Goal: Task Accomplishment & Management: Complete application form

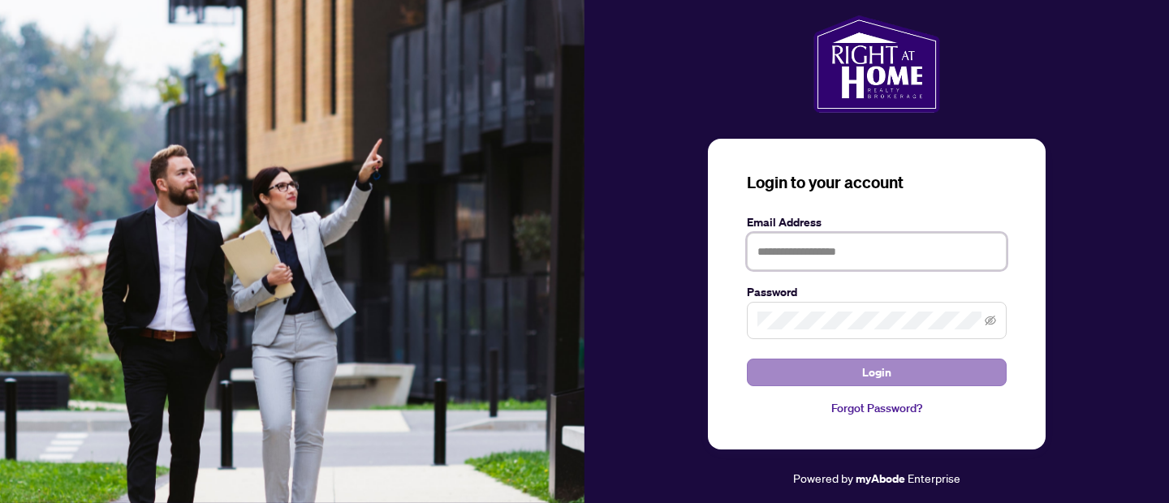
type input "**********"
click at [949, 378] on button "Login" at bounding box center [877, 373] width 260 height 28
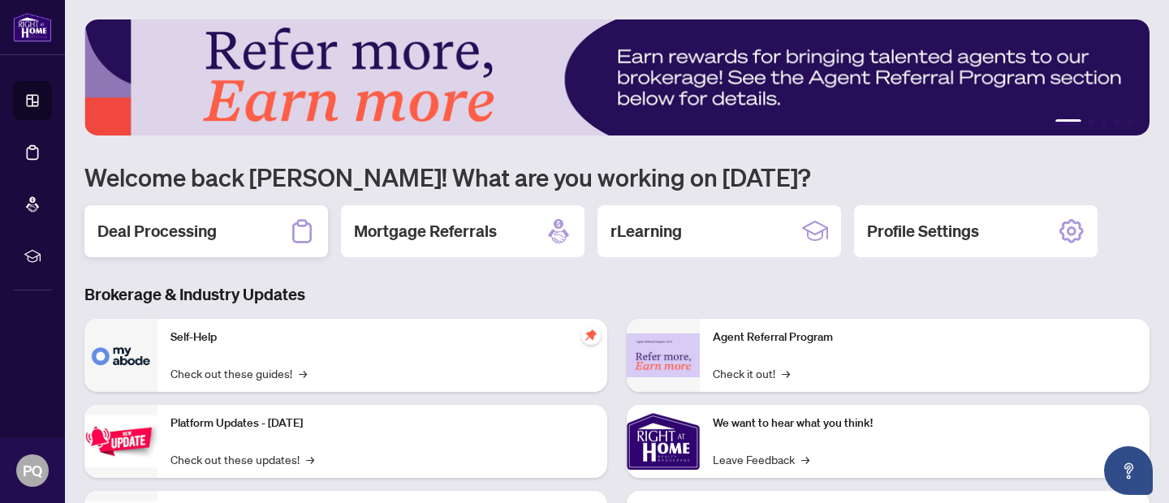
click at [239, 234] on div "Deal Processing" at bounding box center [205, 231] width 243 height 52
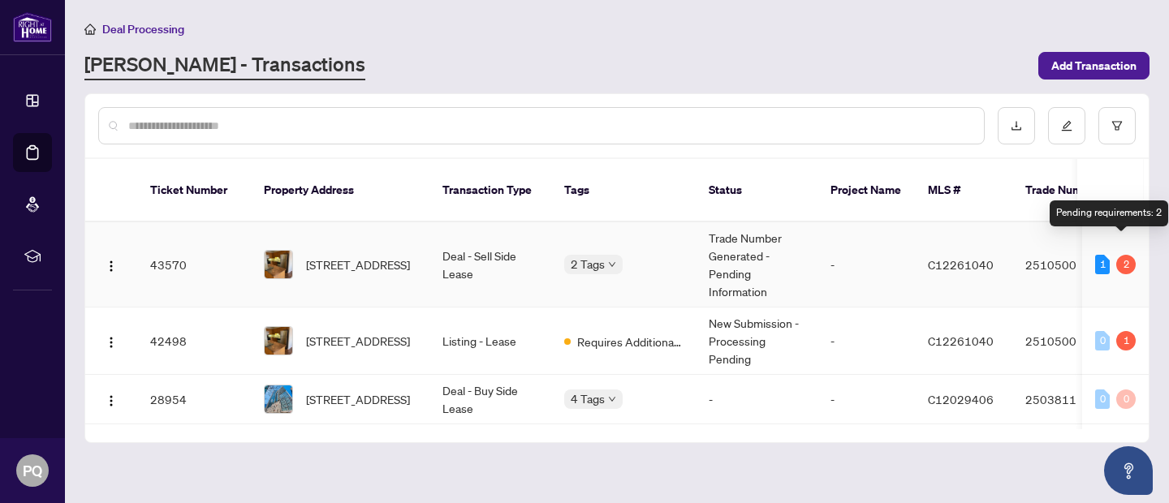
click at [1125, 255] on div "2" at bounding box center [1125, 264] width 19 height 19
click at [1096, 255] on div "1" at bounding box center [1102, 264] width 15 height 19
click at [1120, 255] on div "2" at bounding box center [1125, 264] width 19 height 19
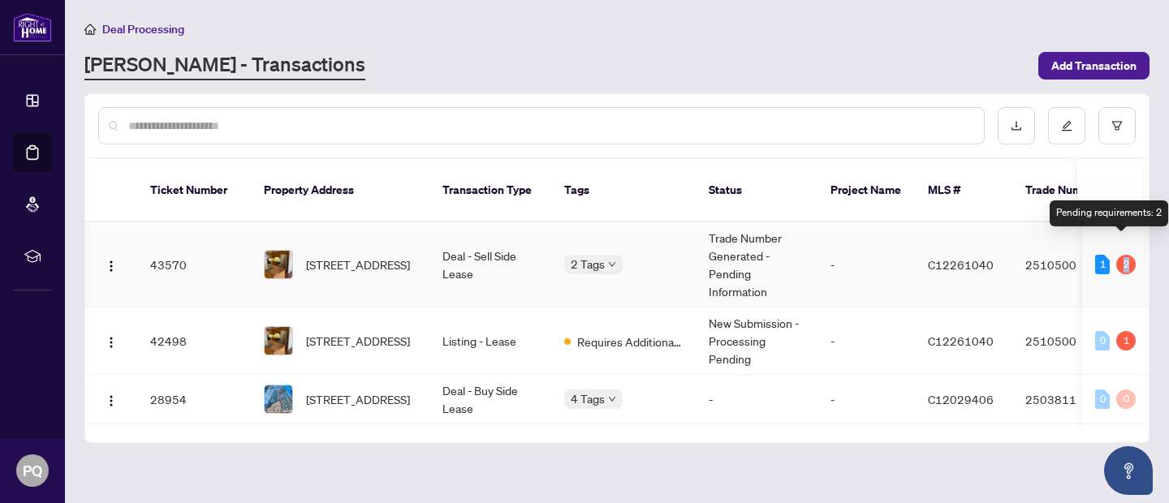
click at [1120, 255] on div "2" at bounding box center [1125, 264] width 19 height 19
click at [1100, 255] on div "1" at bounding box center [1102, 264] width 15 height 19
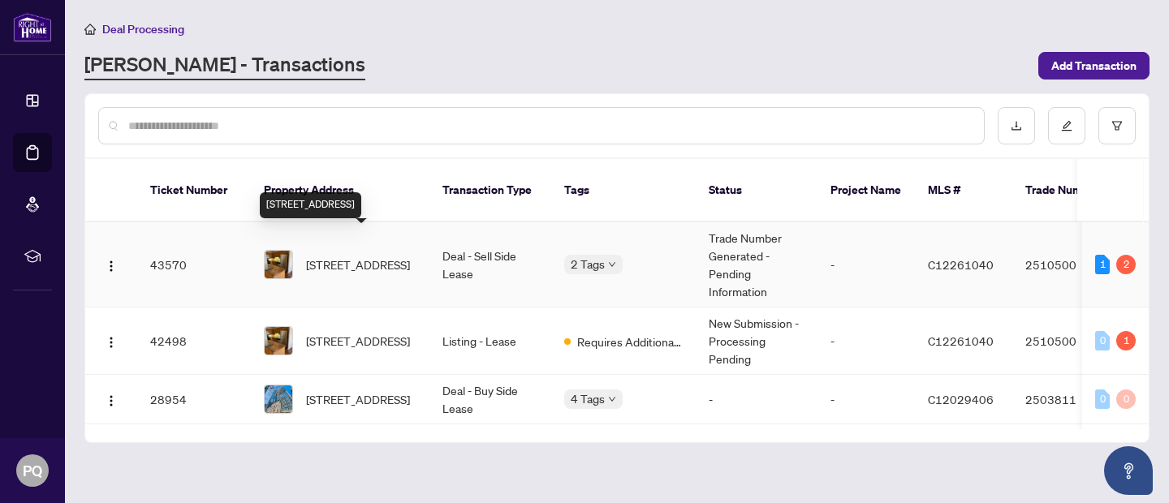
click at [338, 256] on span "[STREET_ADDRESS]" at bounding box center [358, 265] width 104 height 18
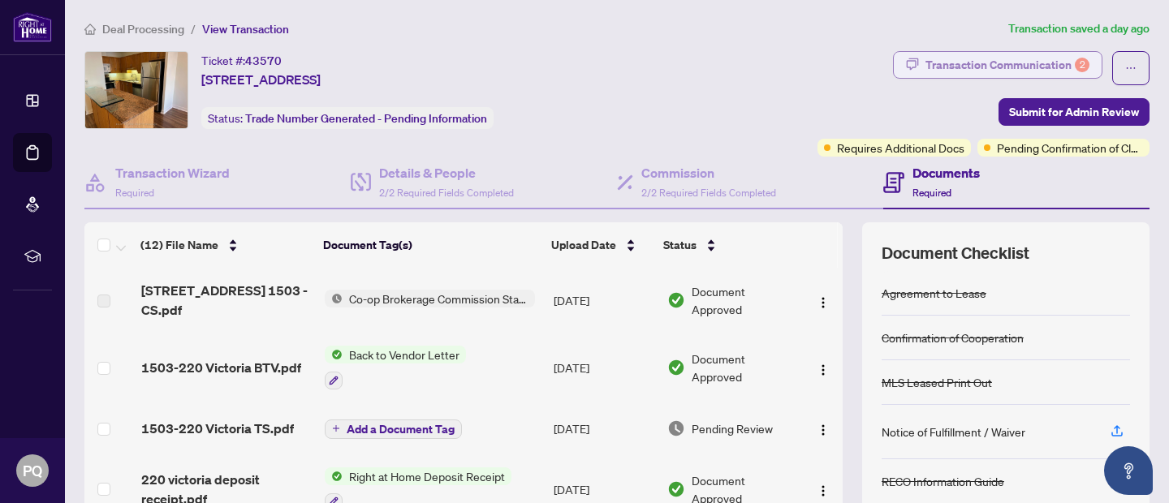
click at [1034, 58] on div "Transaction Communication 2" at bounding box center [1007, 65] width 164 height 26
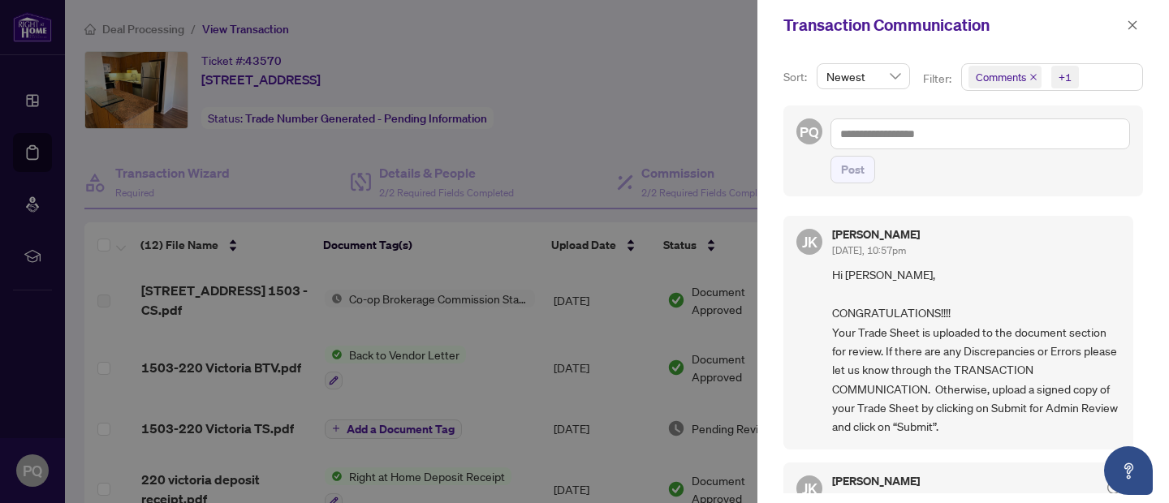
click at [672, 127] on div at bounding box center [584, 251] width 1169 height 503
click at [1130, 26] on icon "close" at bounding box center [1132, 24] width 11 height 11
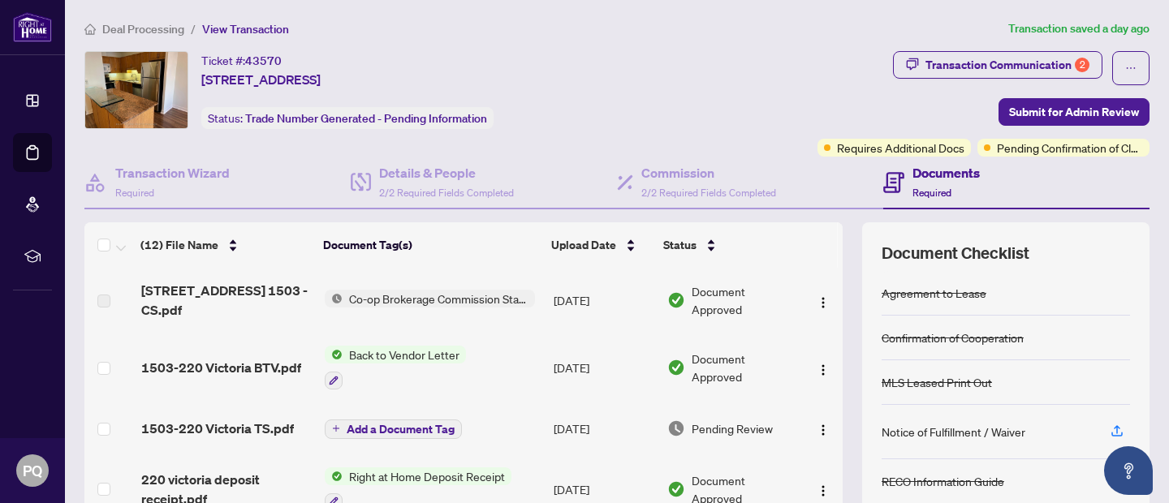
click at [927, 174] on h4 "Documents" at bounding box center [945, 172] width 67 height 19
click at [945, 173] on h4 "Documents" at bounding box center [945, 172] width 67 height 19
click at [465, 295] on span "Co-op Brokerage Commission Statement" at bounding box center [439, 299] width 192 height 18
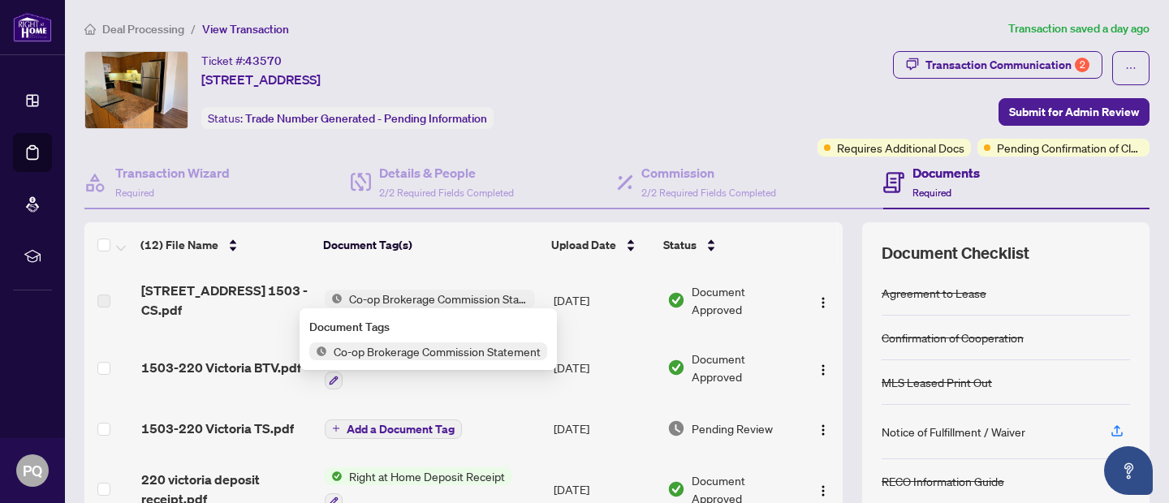
click at [465, 295] on span "Co-op Brokerage Commission Statement" at bounding box center [439, 299] width 192 height 18
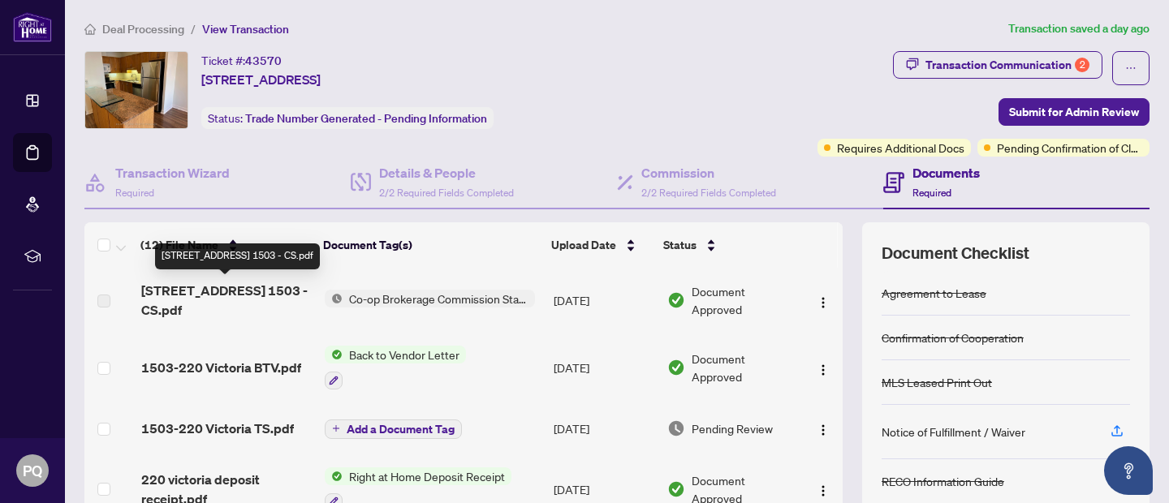
click at [222, 287] on span "[STREET_ADDRESS] 1503 - CS.pdf" at bounding box center [226, 300] width 170 height 39
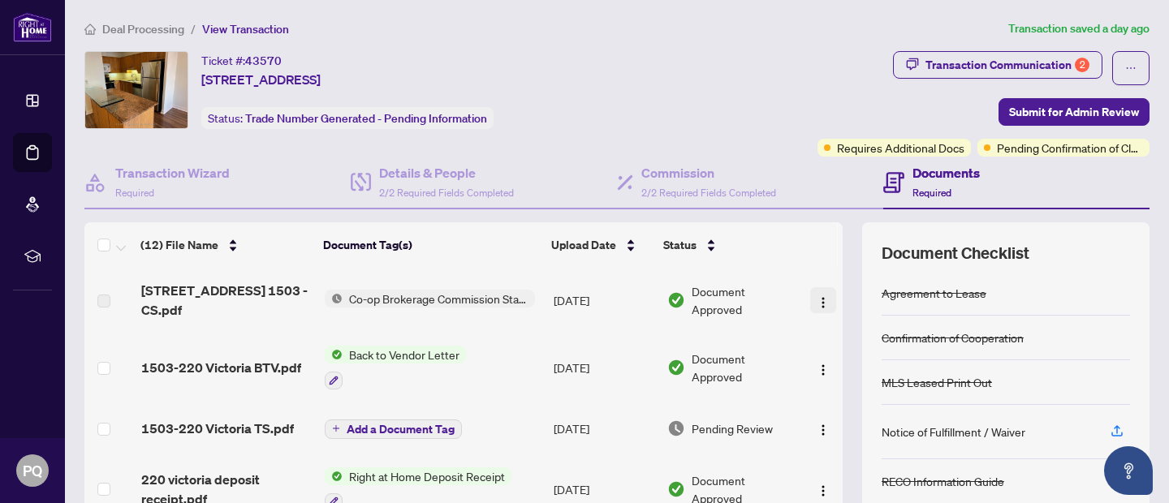
click at [817, 291] on span "button" at bounding box center [823, 300] width 13 height 18
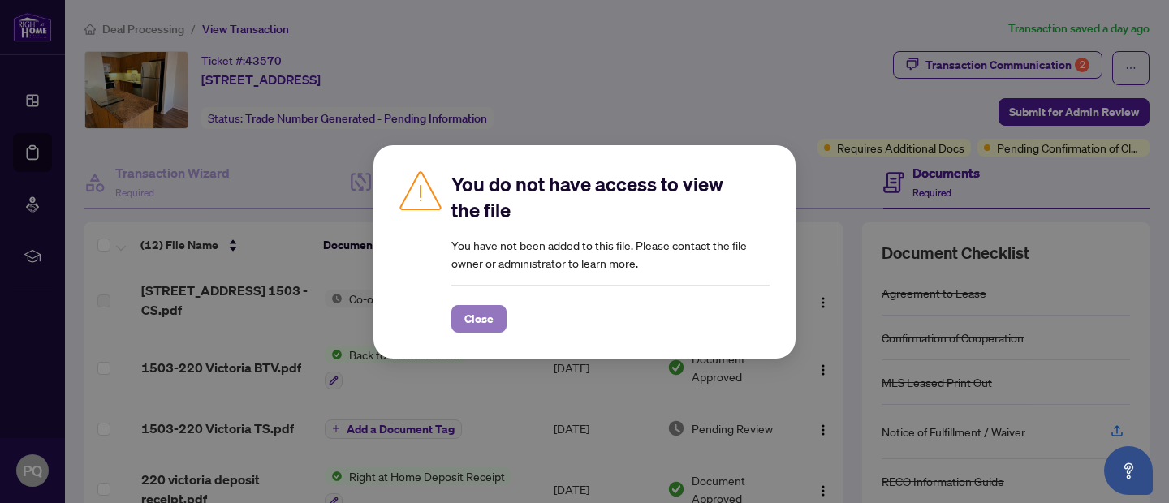
click at [487, 327] on span "Close" at bounding box center [478, 319] width 29 height 26
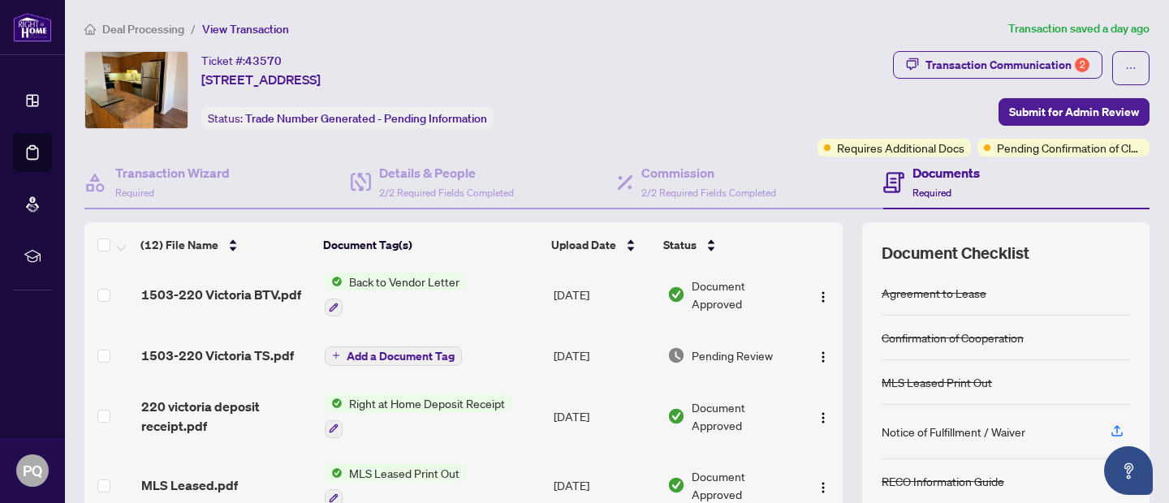
scroll to position [74, 0]
click at [226, 348] on span "1503-220 Victoria TS.pdf" at bounding box center [217, 354] width 153 height 19
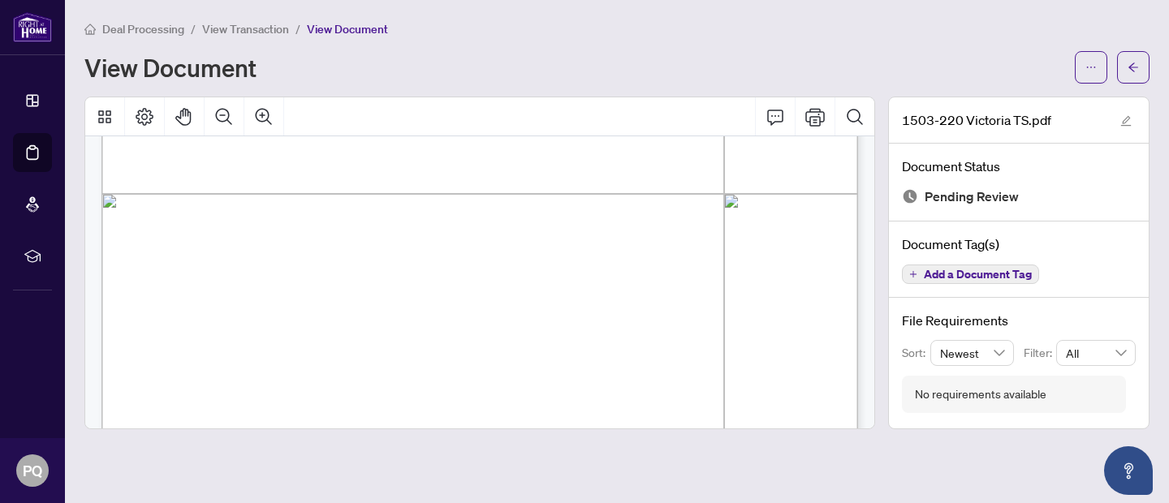
scroll to position [553, 0]
click at [817, 118] on icon "Print" at bounding box center [814, 117] width 19 height 18
click at [1140, 67] on button "button" at bounding box center [1133, 67] width 32 height 32
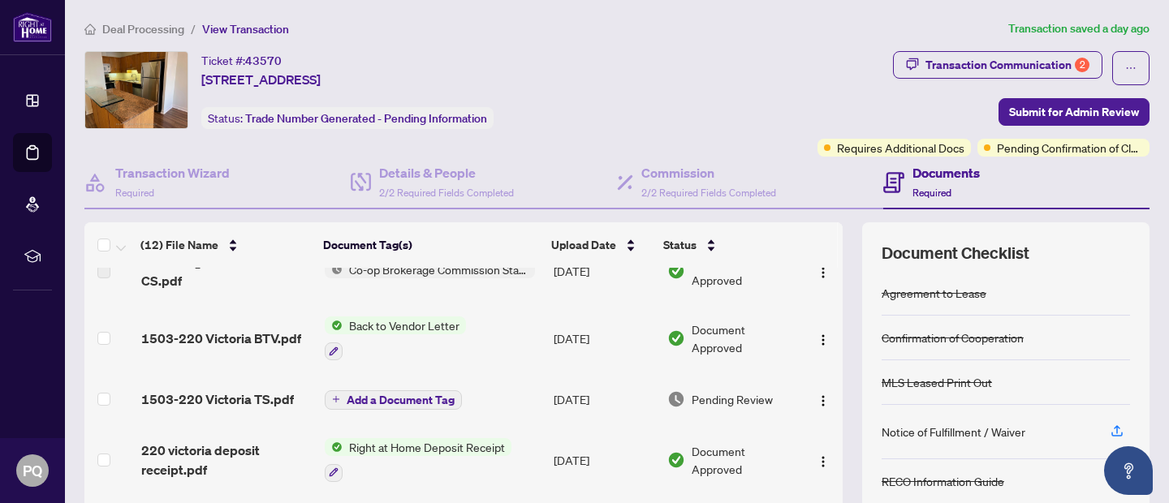
scroll to position [30, 0]
click at [380, 400] on span "Add a Document Tag" at bounding box center [401, 399] width 108 height 11
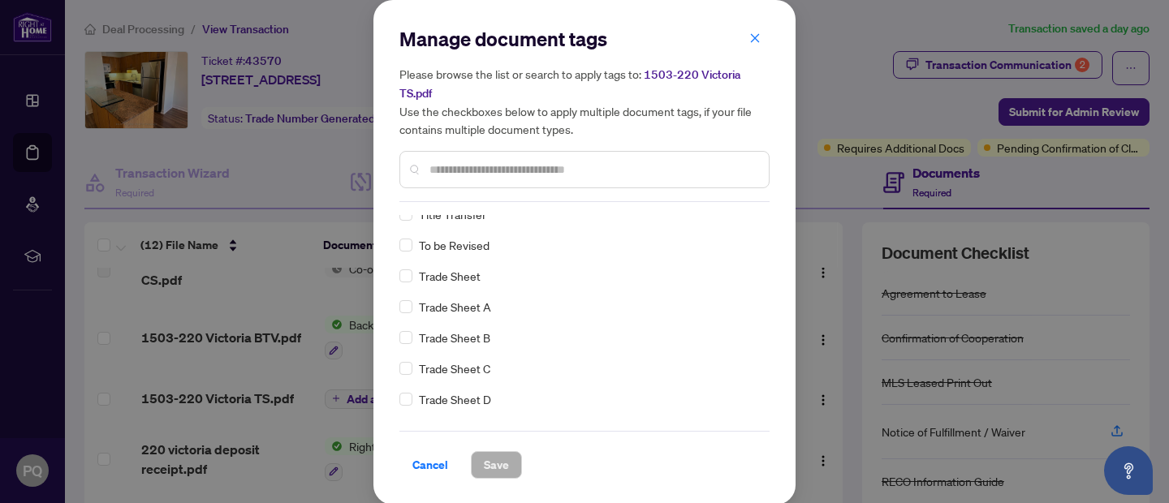
scroll to position [3630, 0]
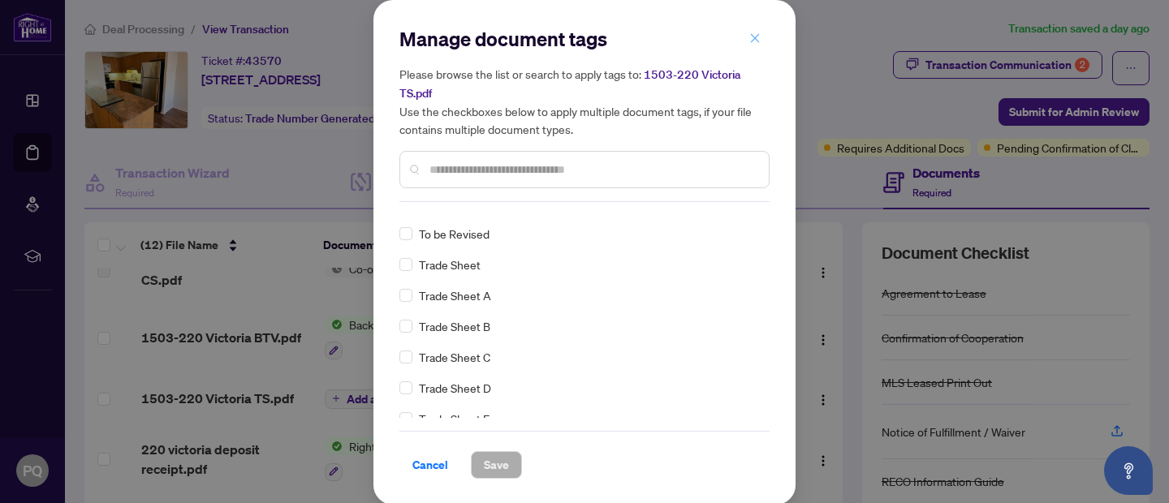
click at [753, 41] on icon "close" at bounding box center [754, 37] width 11 height 11
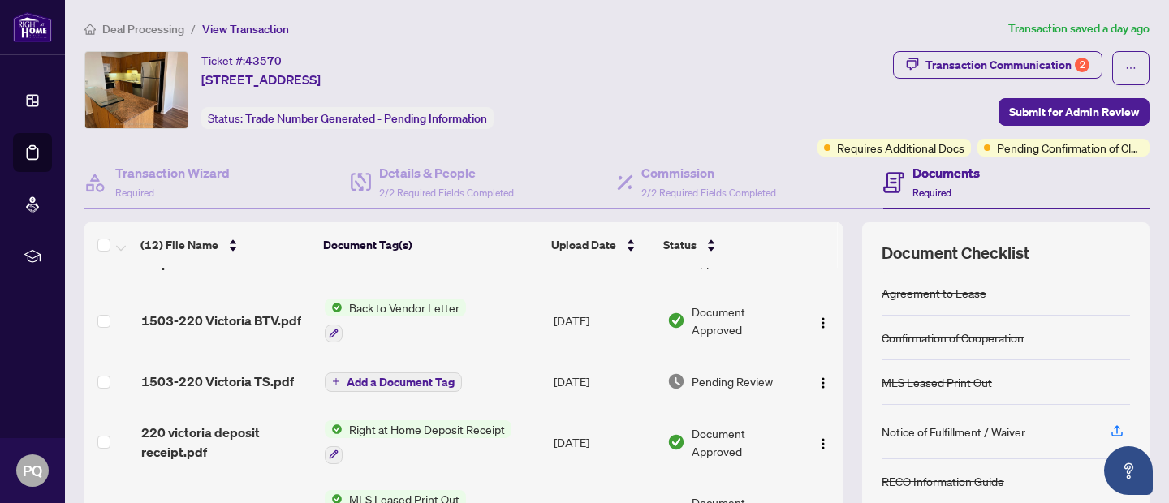
scroll to position [0, 0]
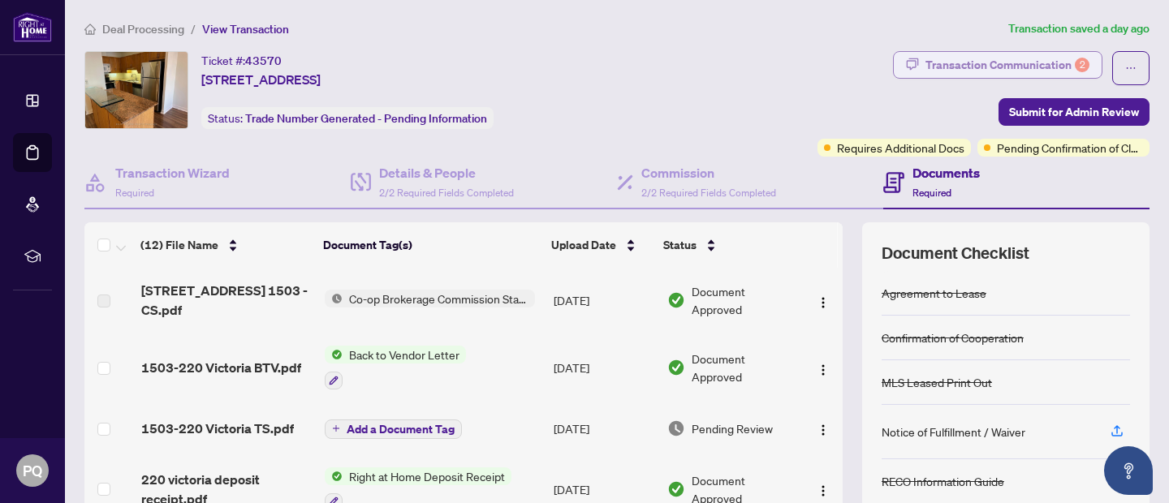
click at [1031, 62] on div "Transaction Communication 2" at bounding box center [1007, 65] width 164 height 26
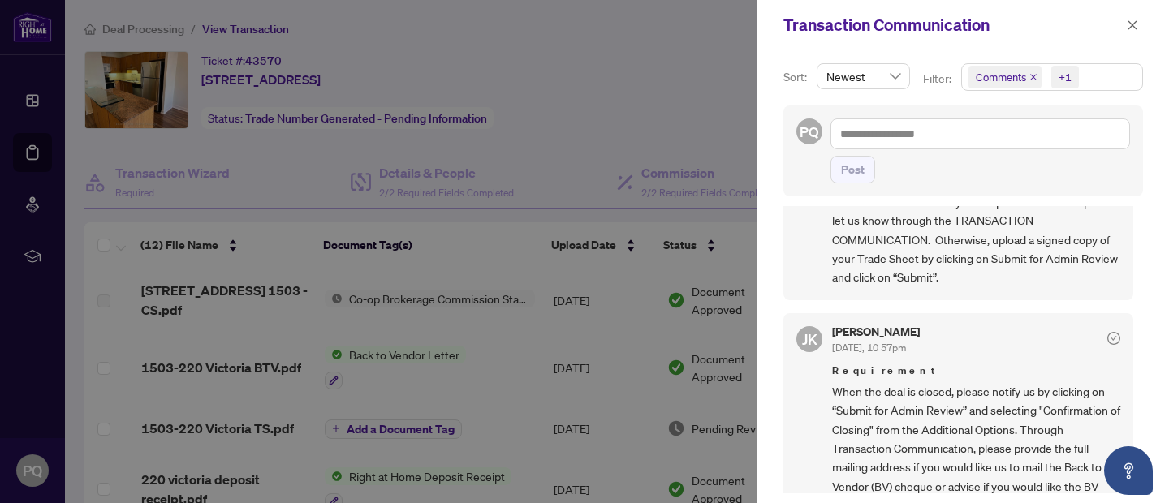
scroll to position [151, 0]
click at [688, 139] on div at bounding box center [584, 251] width 1169 height 503
click at [1131, 28] on icon "close" at bounding box center [1132, 24] width 11 height 11
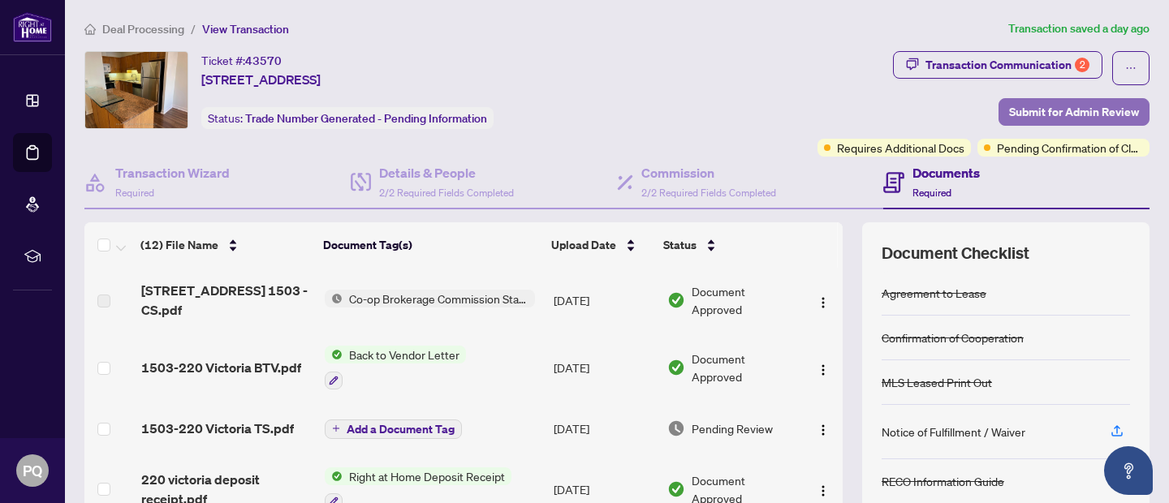
click at [1010, 112] on span "Submit for Admin Review" at bounding box center [1074, 112] width 130 height 26
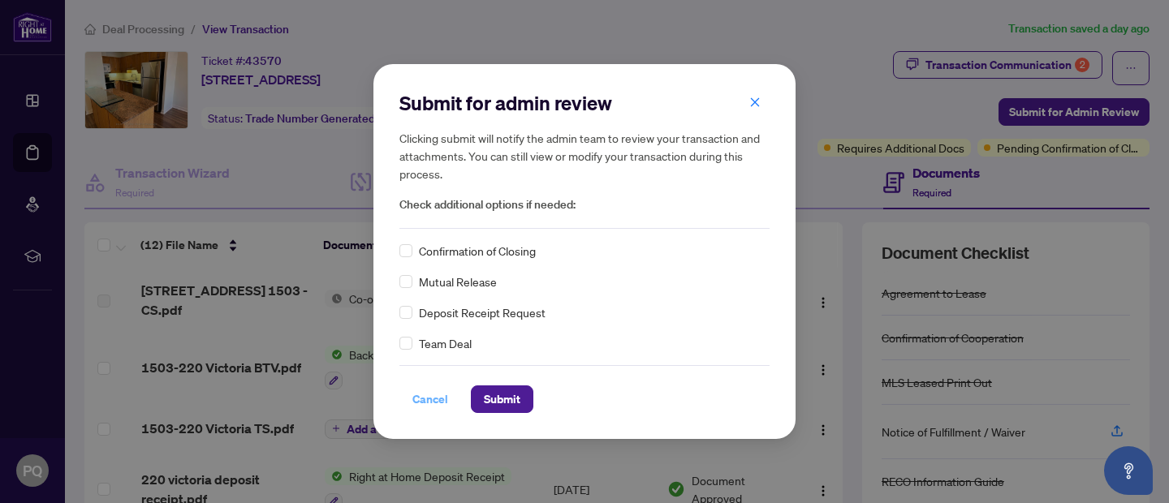
click at [419, 397] on span "Cancel" at bounding box center [430, 399] width 36 height 26
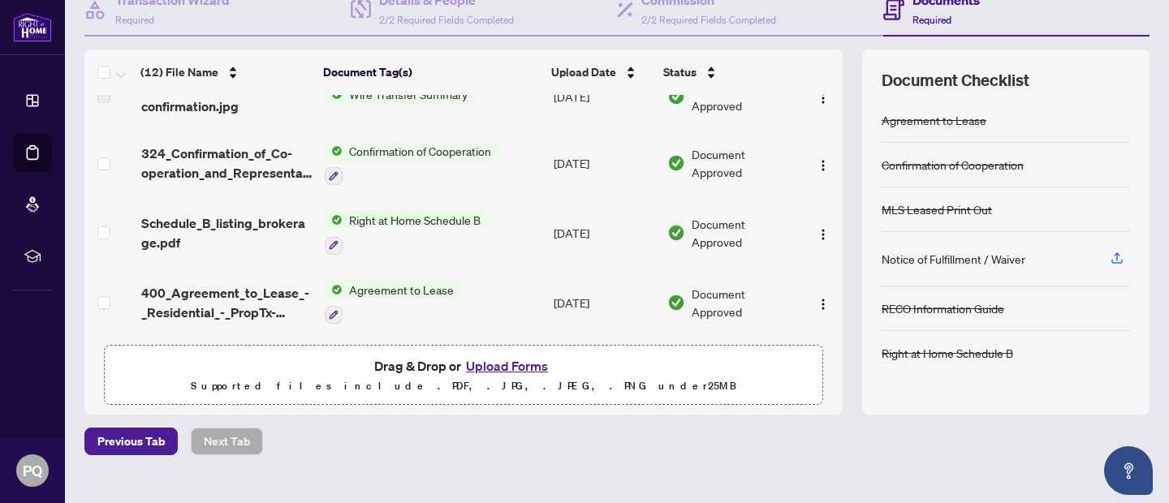
scroll to position [200, 0]
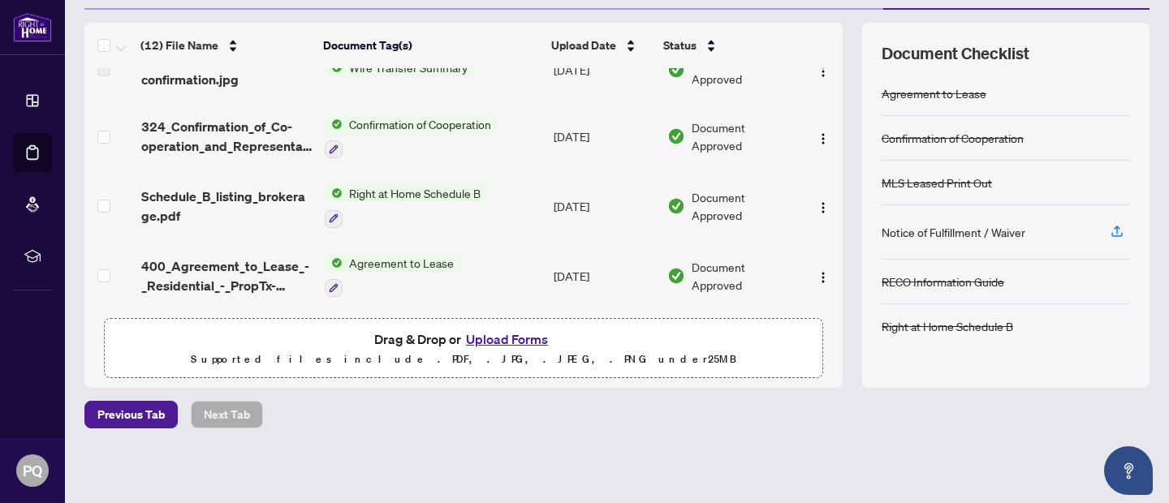
click at [502, 337] on button "Upload Forms" at bounding box center [507, 339] width 92 height 21
click at [521, 340] on button "Upload Forms" at bounding box center [507, 339] width 92 height 21
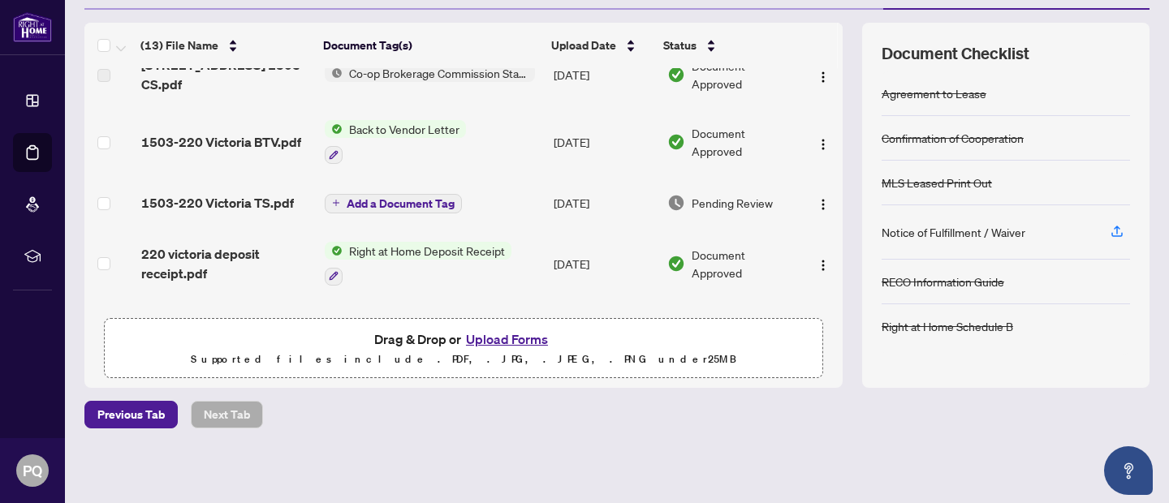
scroll to position [0, 0]
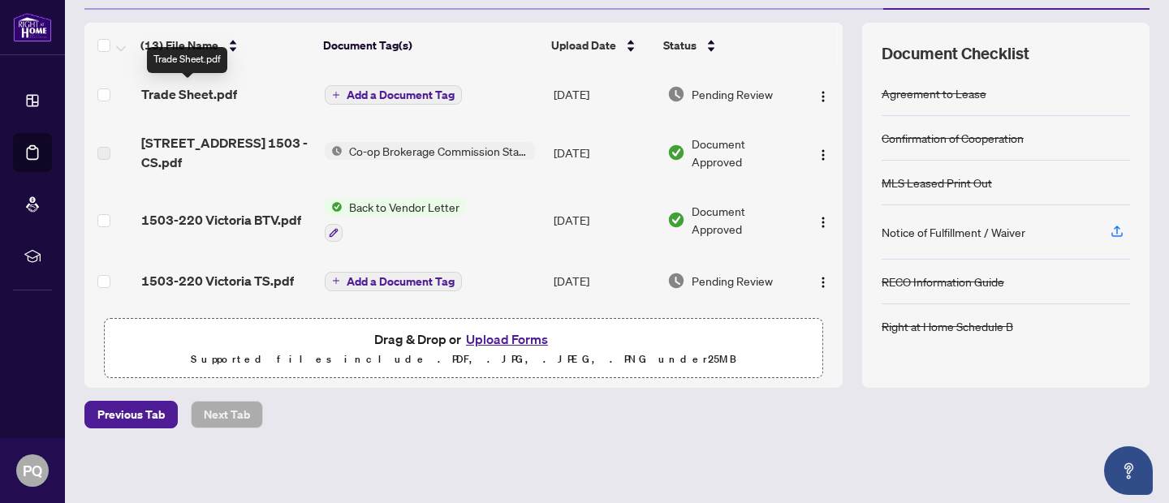
click at [220, 91] on span "Trade Sheet.pdf" at bounding box center [189, 93] width 96 height 19
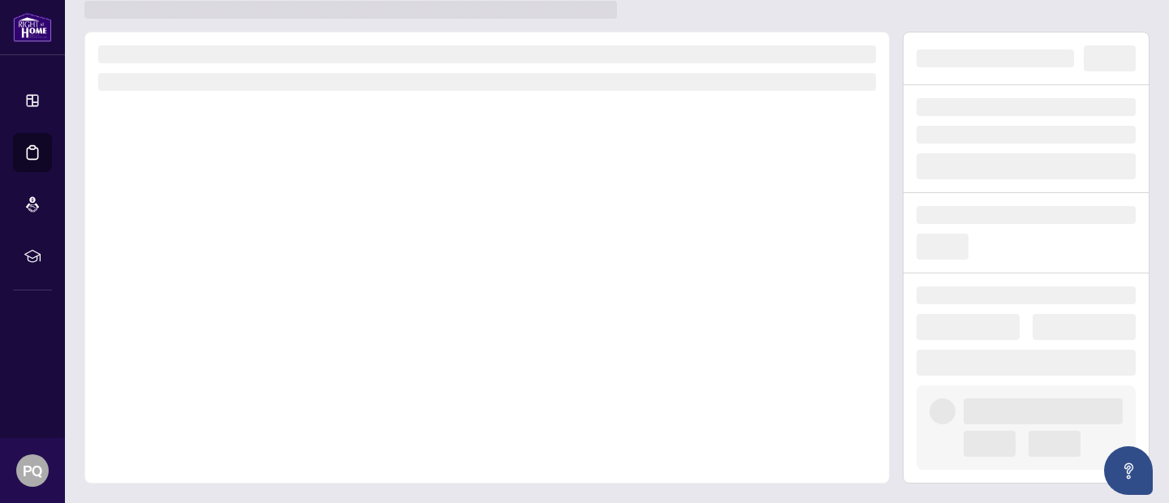
click at [220, 91] on div at bounding box center [486, 258] width 805 height 452
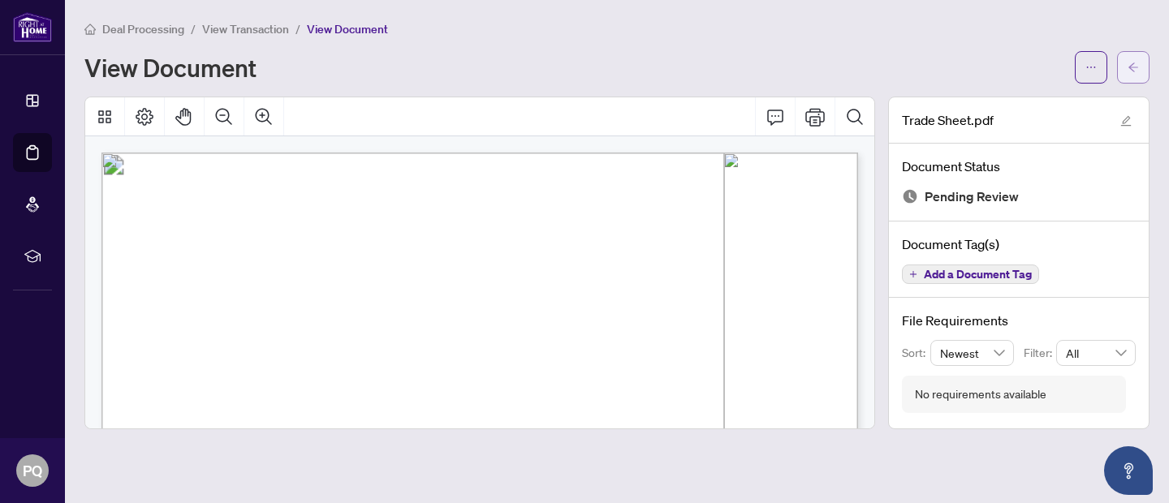
click at [1135, 66] on icon "arrow-left" at bounding box center [1132, 67] width 11 height 11
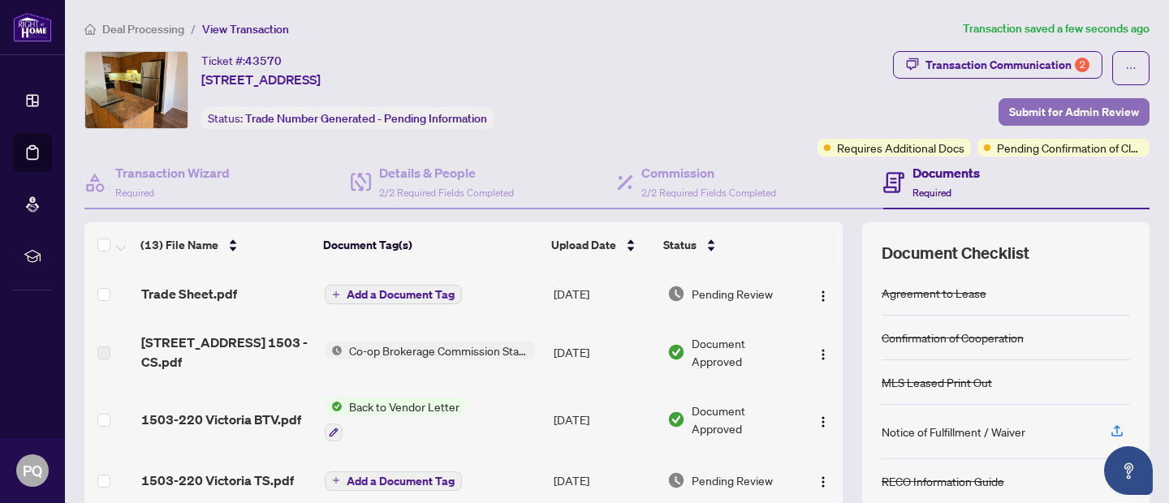
click at [1071, 111] on span "Submit for Admin Review" at bounding box center [1074, 112] width 130 height 26
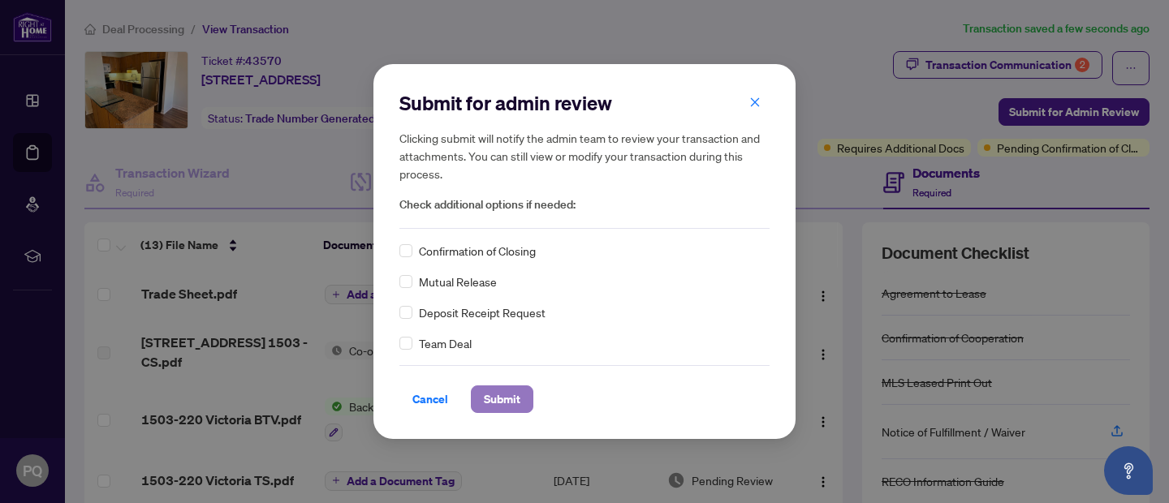
click at [494, 401] on span "Submit" at bounding box center [502, 399] width 37 height 26
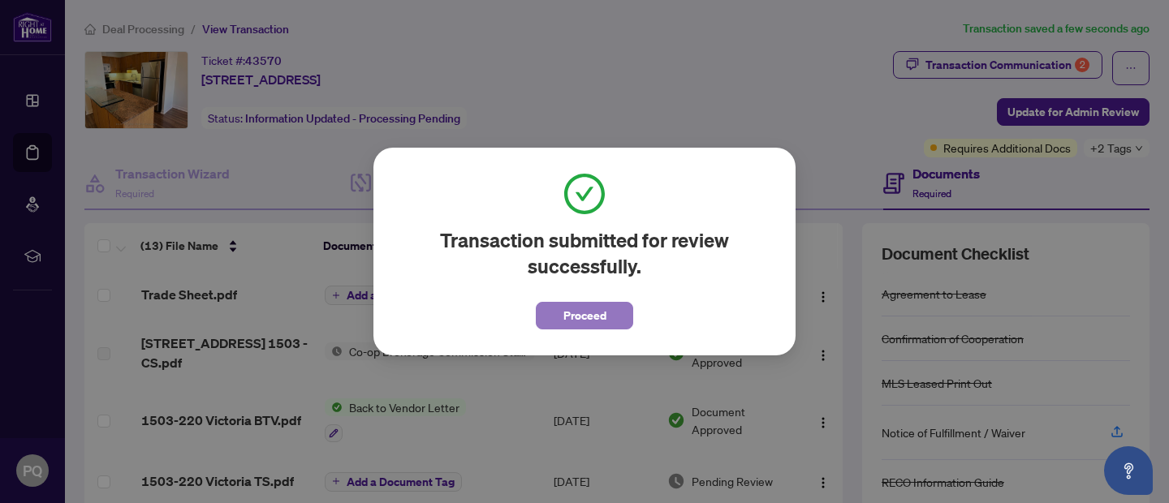
click at [598, 308] on span "Proceed" at bounding box center [584, 316] width 43 height 26
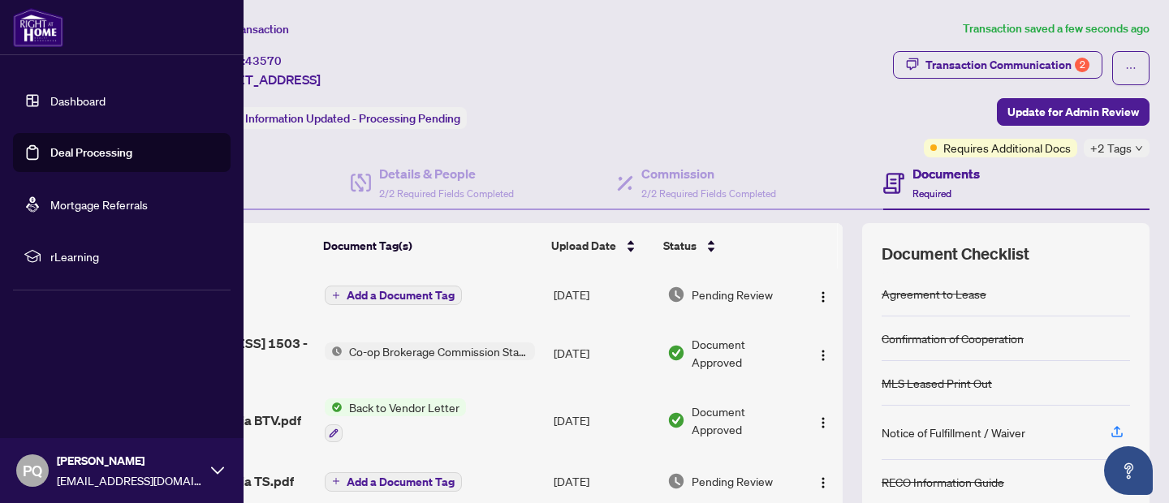
click at [32, 467] on span "PQ" at bounding box center [32, 470] width 19 height 23
click at [79, 371] on span "Logout" at bounding box center [65, 374] width 37 height 26
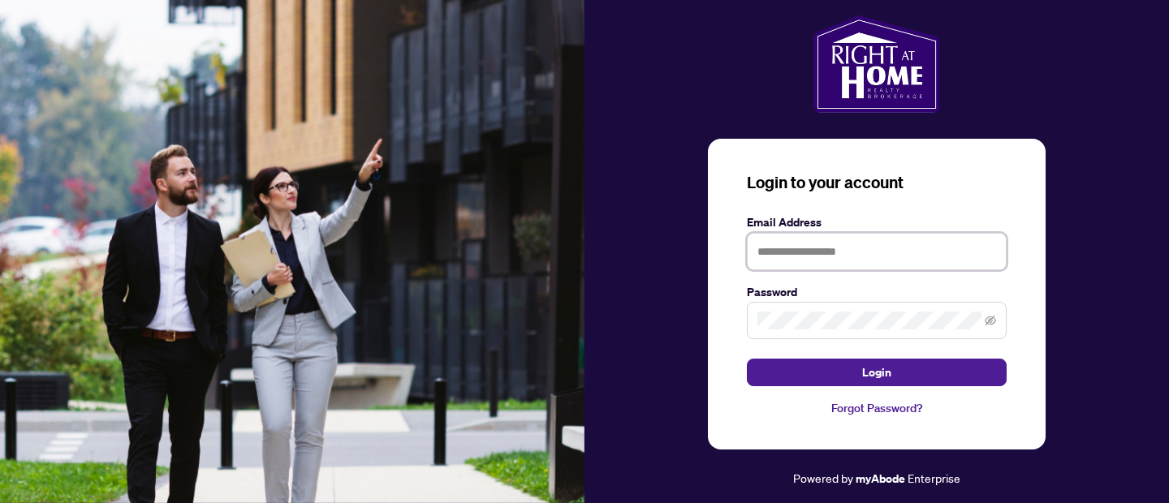
type input "**********"
